Goal: Navigation & Orientation: Go to known website

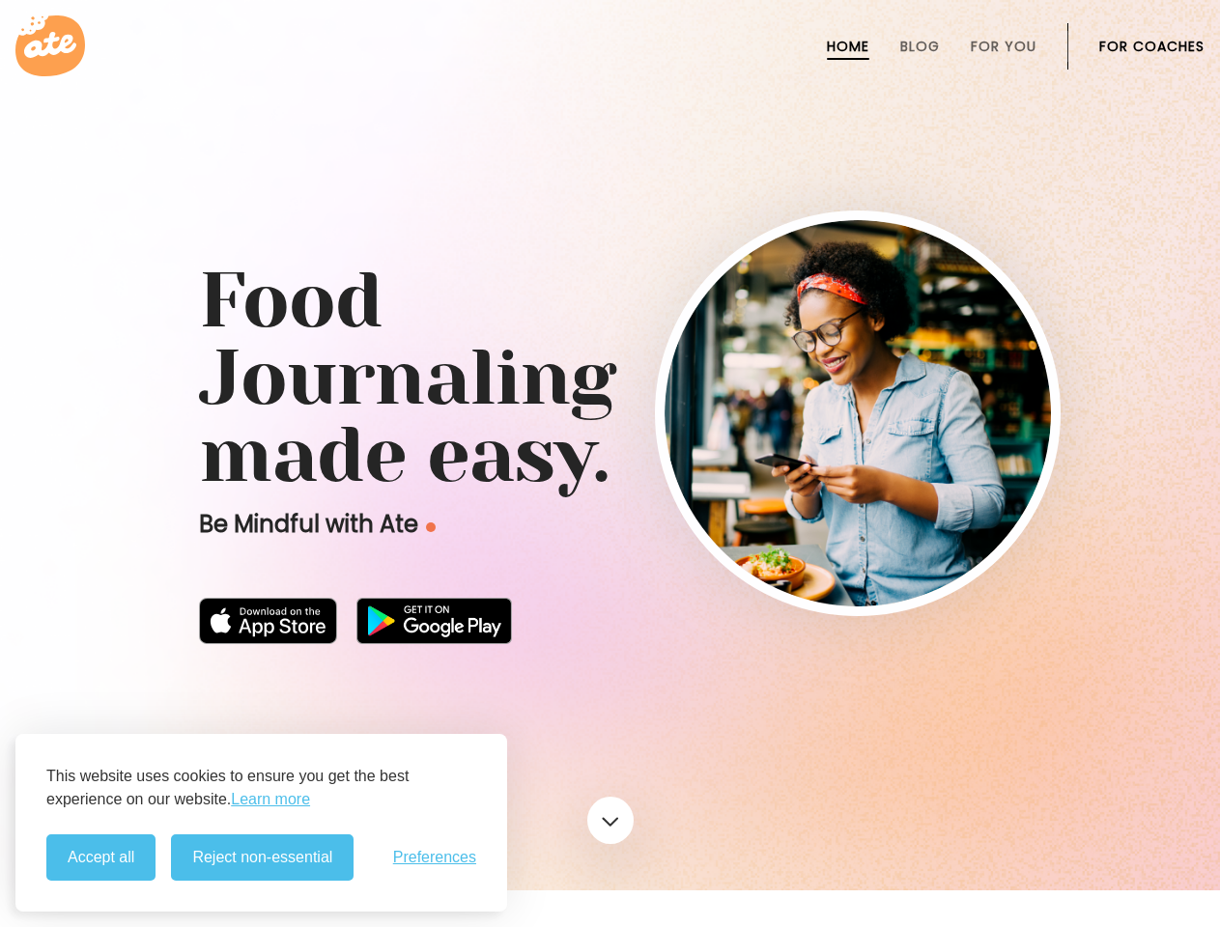
click at [100, 858] on button "Accept all" at bounding box center [100, 858] width 109 height 46
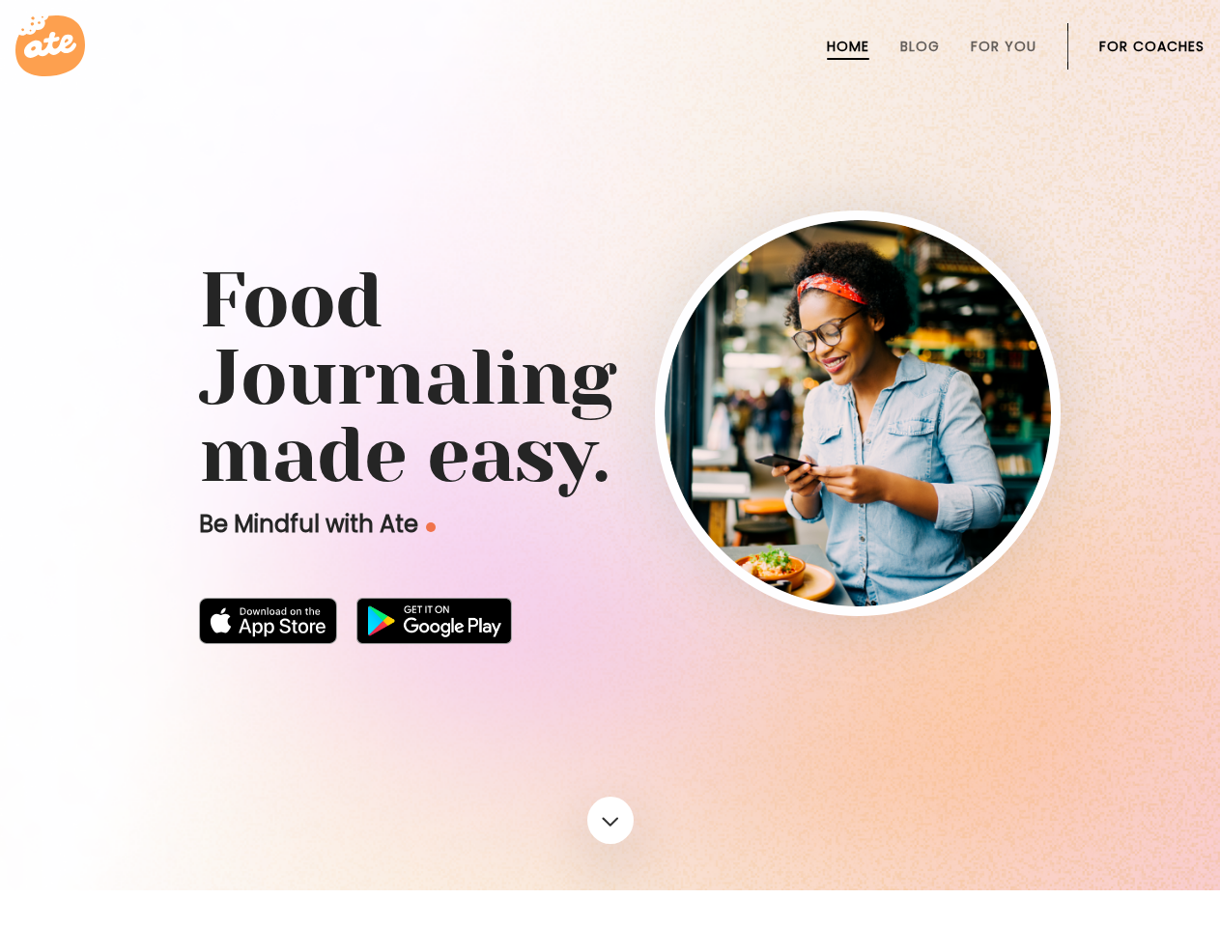
click at [262, 858] on div at bounding box center [610, 445] width 1220 height 891
click at [435, 858] on div at bounding box center [610, 445] width 1220 height 891
